Goal: Task Accomplishment & Management: Manage account settings

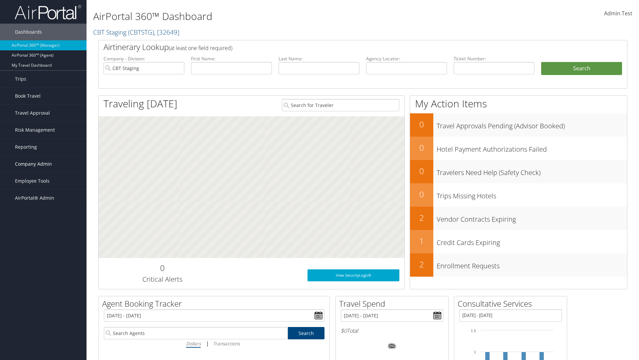
click at [43, 164] on span "Company Admin" at bounding box center [33, 164] width 37 height 17
click at [43, 197] on link "People" at bounding box center [43, 197] width 87 height 10
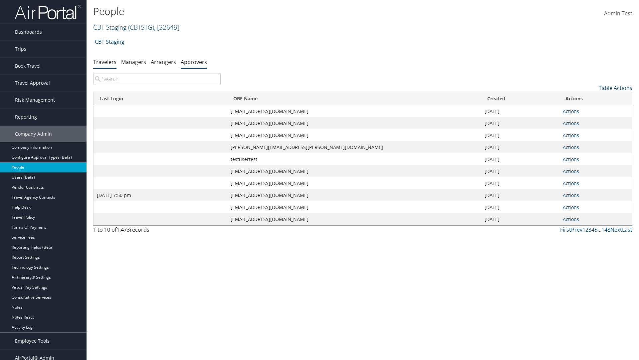
click at [194, 62] on link "Approvers" at bounding box center [194, 61] width 26 height 7
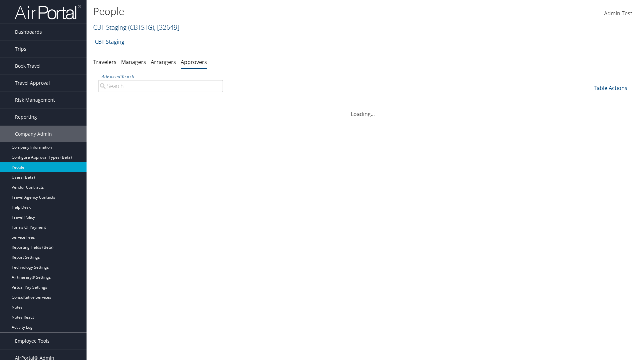
click at [110, 27] on link "CBT Staging ( CBTSTG ) , [ 32649 ]" at bounding box center [136, 27] width 86 height 9
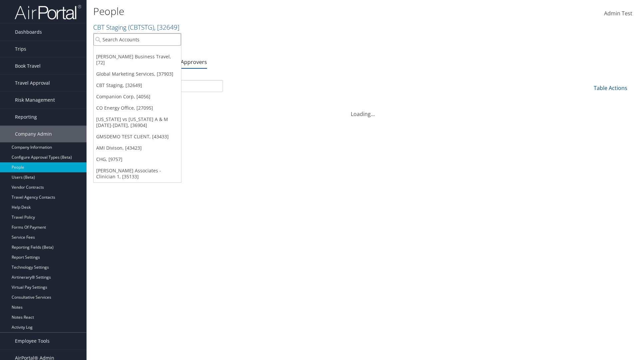
click at [137, 39] on input "search" at bounding box center [138, 39] width 88 height 12
type input "CBTSTG"
click at [137, 52] on div "CBT Staging (CBTSTG), [32649]" at bounding box center [137, 52] width 95 height 6
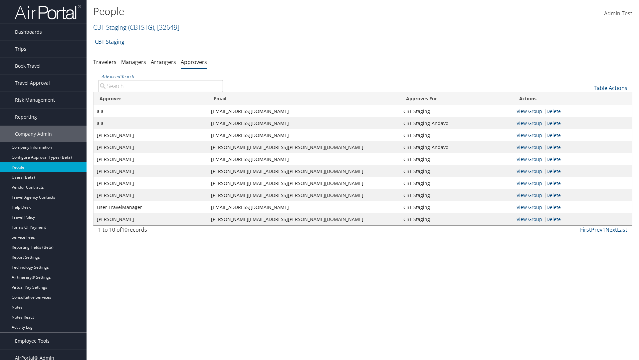
click at [530, 111] on link "View Group" at bounding box center [530, 111] width 26 height 6
